Goal: Task Accomplishment & Management: Use online tool/utility

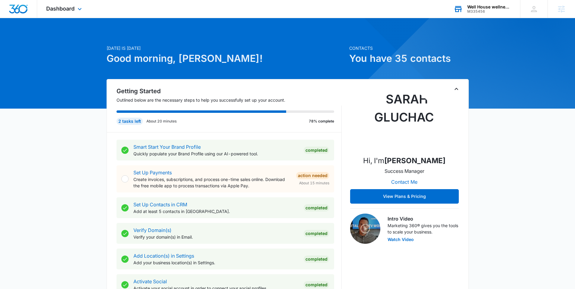
click at [478, 10] on div "M335456" at bounding box center [489, 11] width 44 height 4
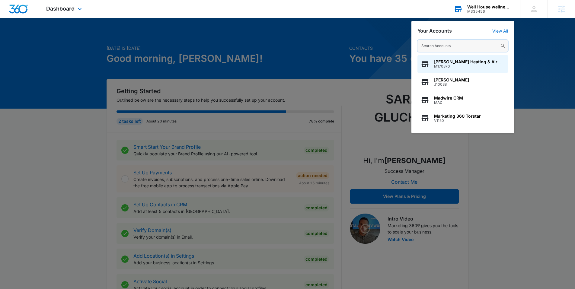
click at [437, 47] on input "text" at bounding box center [462, 46] width 91 height 12
paste input "M39125"
type input "M39125"
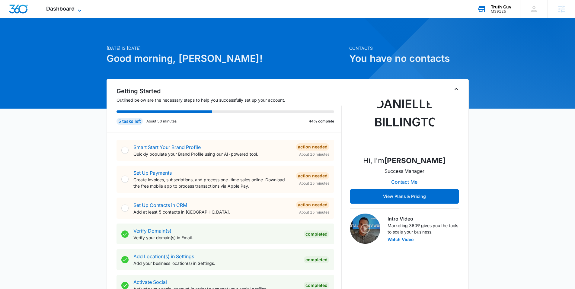
click at [50, 6] on span "Dashboard" at bounding box center [60, 8] width 28 height 6
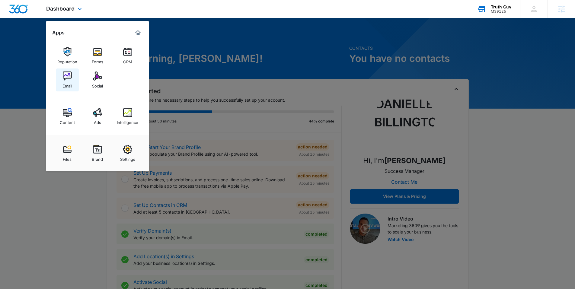
click at [72, 79] on link "Email" at bounding box center [67, 80] width 23 height 23
